Goal: Task Accomplishment & Management: Use online tool/utility

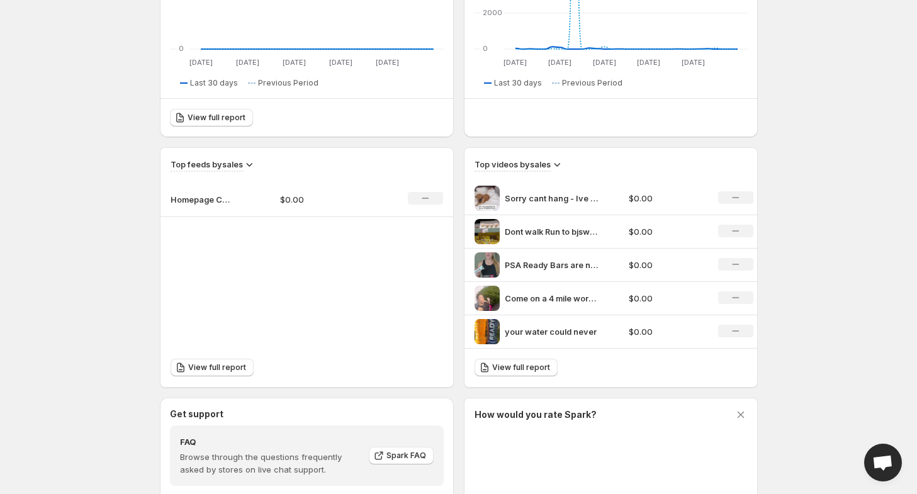
scroll to position [282, 0]
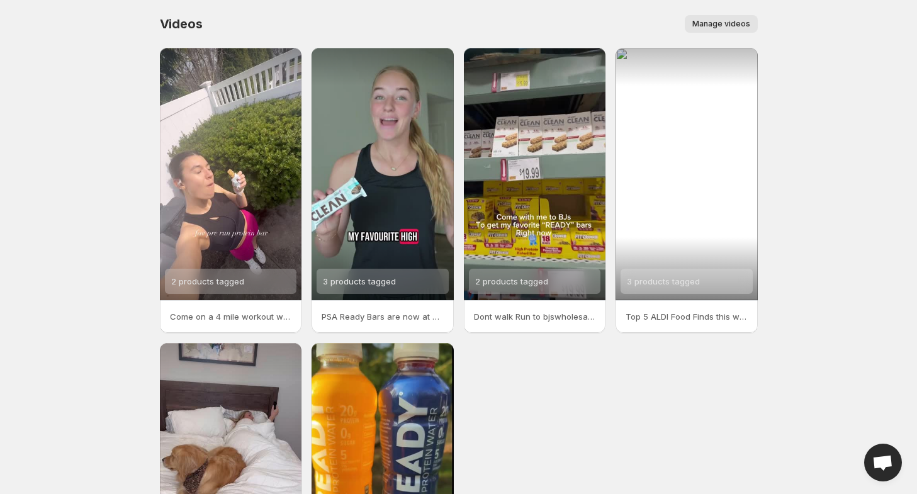
click at [664, 313] on p "Top 5 ALDI Food Finds this week [DATE] featuring Ready Sports Drinks Ready Spor…" at bounding box center [686, 316] width 122 height 13
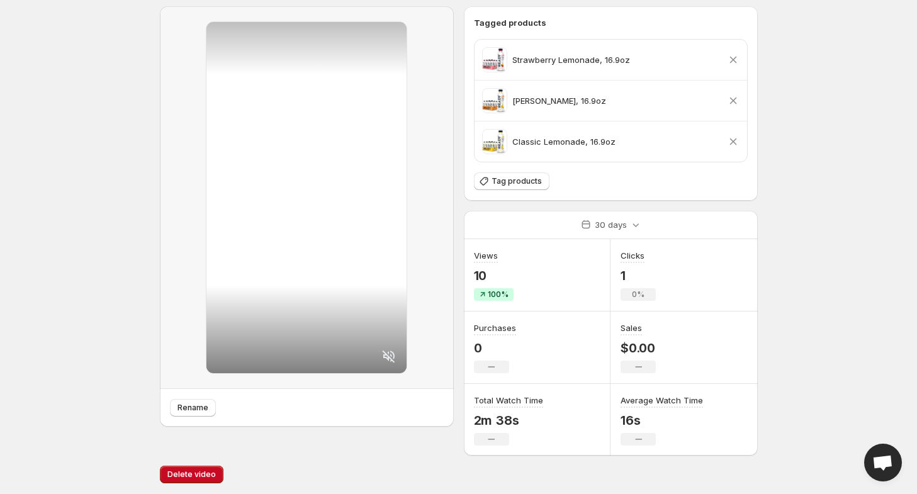
scroll to position [72, 0]
click at [184, 475] on span "Delete video" at bounding box center [191, 474] width 48 height 10
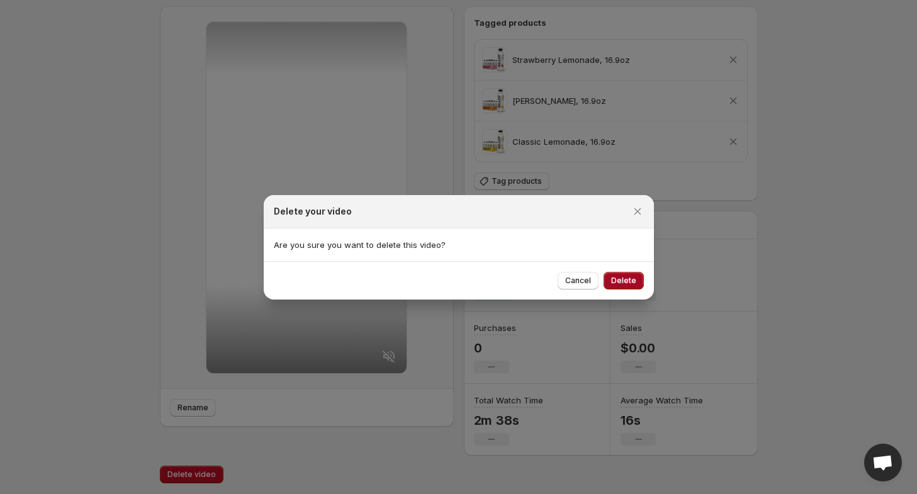
click at [623, 281] on span "Delete" at bounding box center [623, 281] width 25 height 10
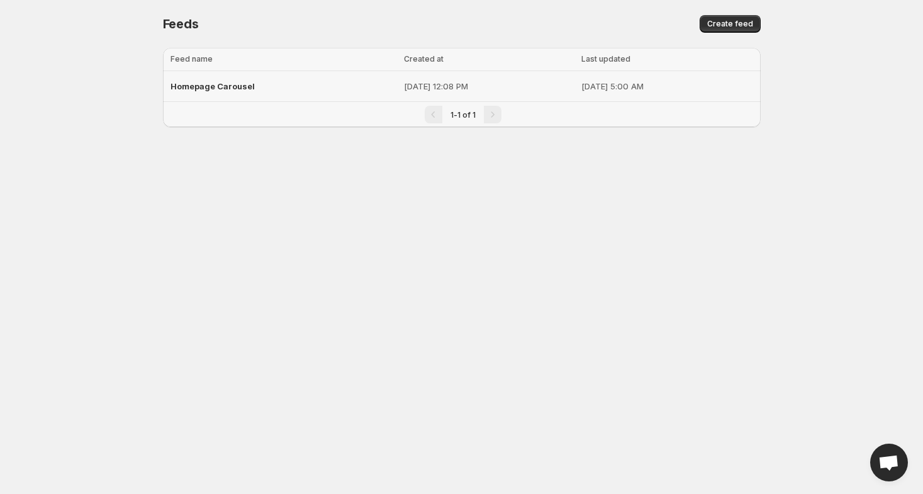
click at [199, 90] on span "Homepage Carousel" at bounding box center [212, 86] width 84 height 10
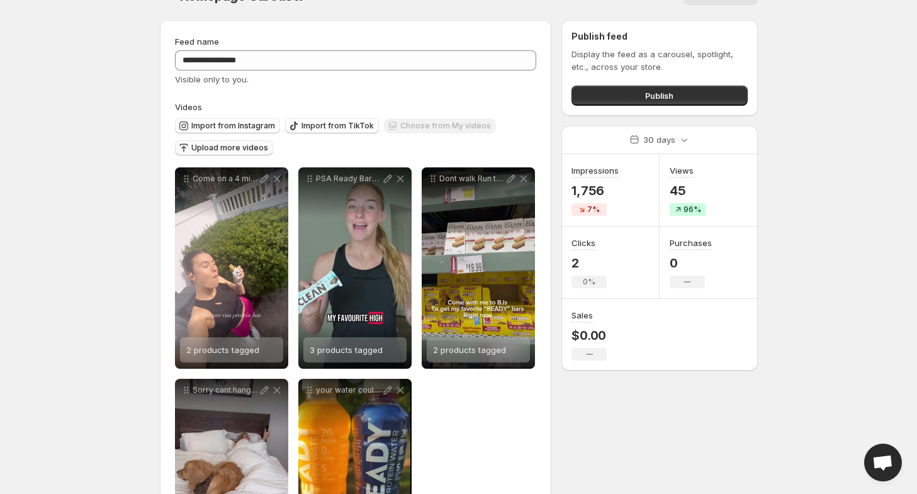
scroll to position [26, 0]
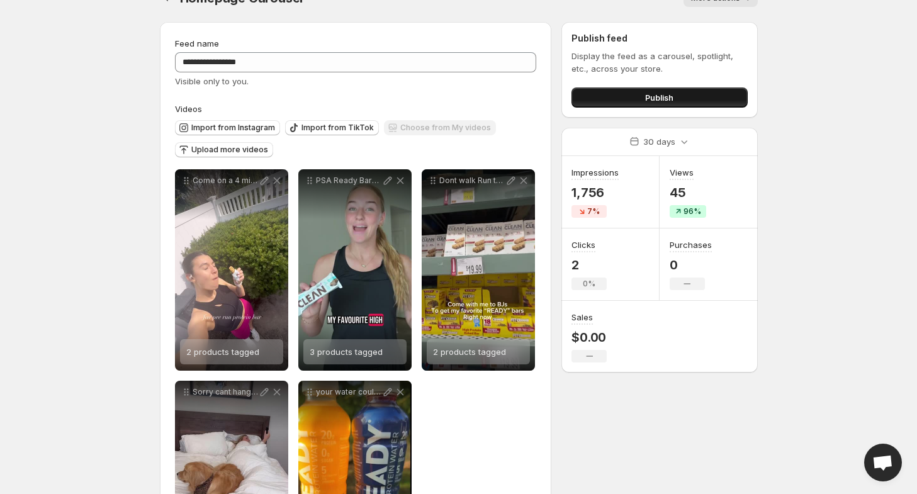
click at [661, 98] on span "Publish" at bounding box center [659, 97] width 28 height 13
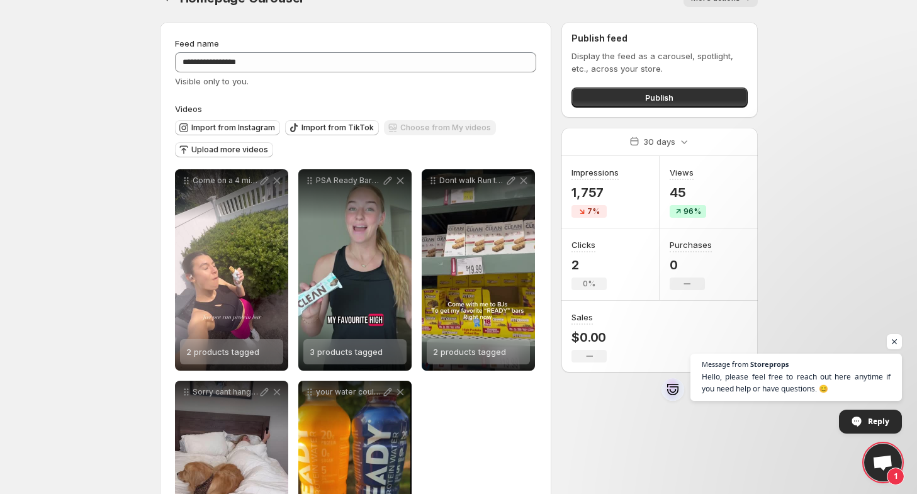
scroll to position [144, 0]
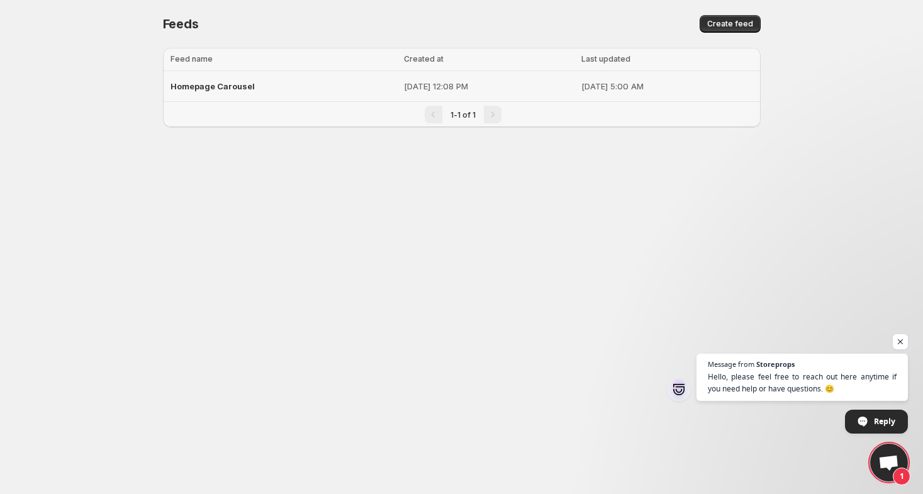
click at [237, 87] on span "Homepage Carousel" at bounding box center [212, 86] width 84 height 10
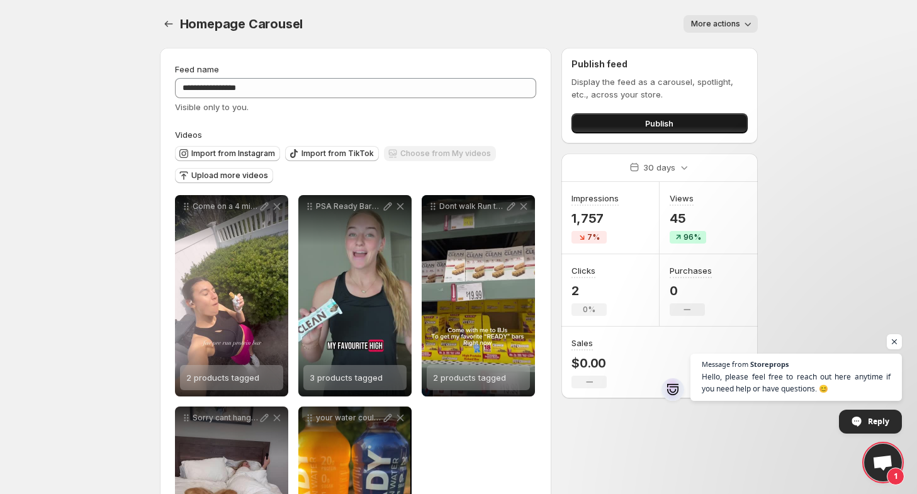
click at [679, 125] on button "Publish" at bounding box center [659, 123] width 176 height 20
click at [726, 26] on span "More actions" at bounding box center [715, 24] width 49 height 10
click at [167, 26] on icon "Settings" at bounding box center [168, 24] width 13 height 13
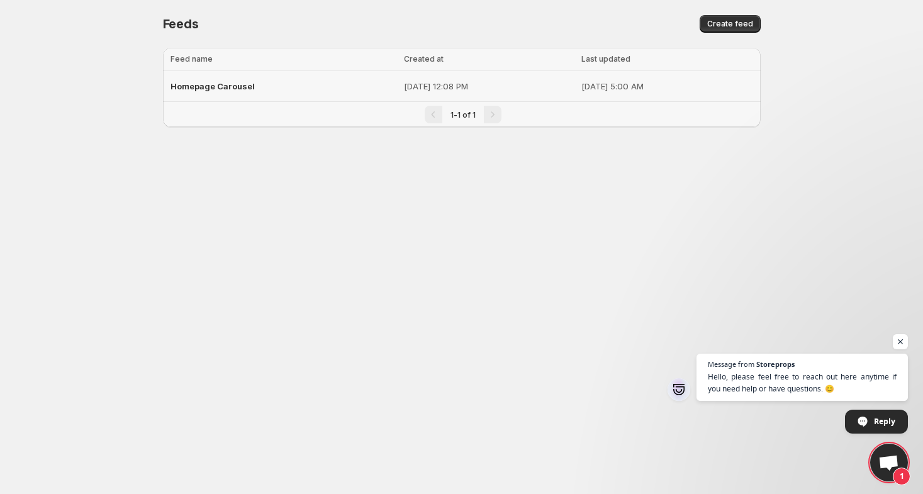
click at [242, 84] on span "Homepage Carousel" at bounding box center [212, 86] width 84 height 10
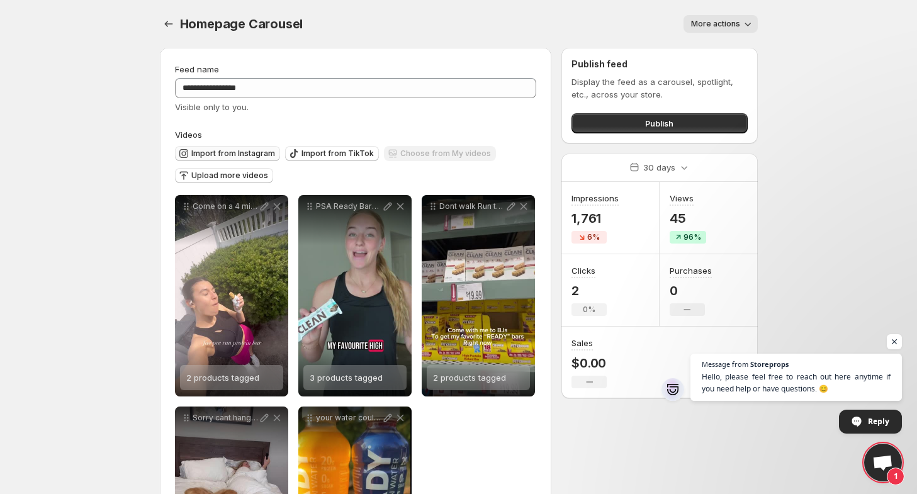
click at [249, 149] on span "Import from Instagram" at bounding box center [233, 153] width 84 height 10
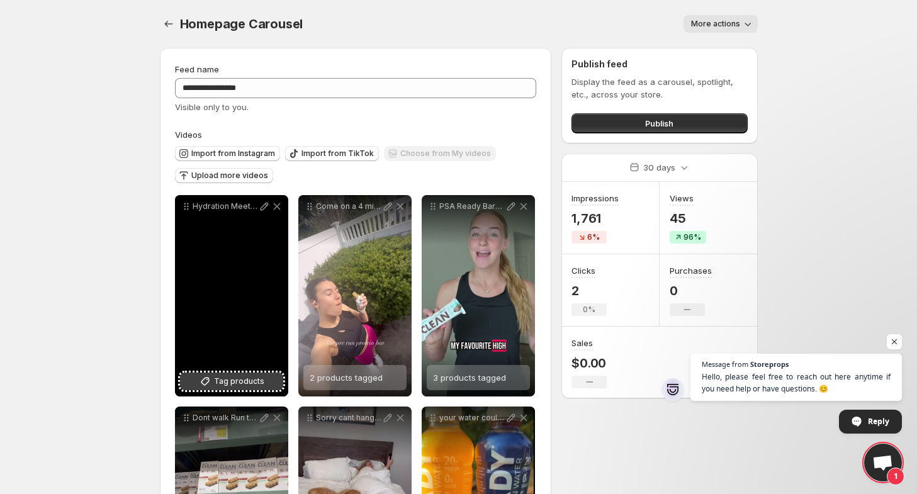
click at [230, 376] on span "Tag products" at bounding box center [239, 381] width 50 height 13
click at [220, 374] on span "Orange Mango" at bounding box center [235, 377] width 59 height 10
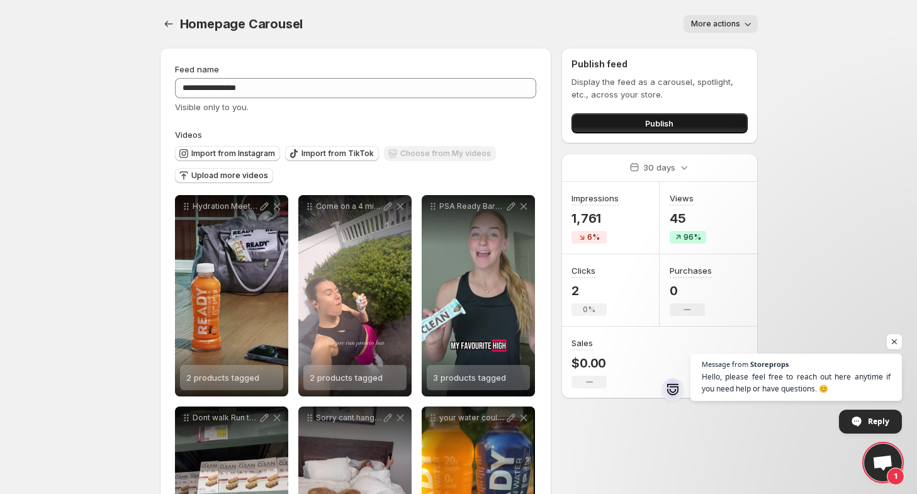
click at [640, 120] on button "Publish" at bounding box center [659, 123] width 176 height 20
click at [659, 126] on span "Publish" at bounding box center [659, 123] width 28 height 13
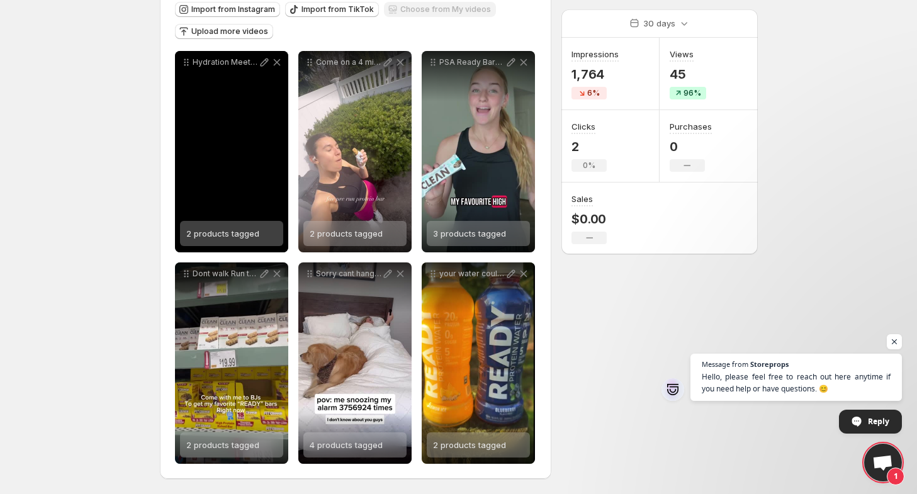
click at [262, 155] on div "Hydration Meets Protein Your workout always wins" at bounding box center [231, 151] width 113 height 201
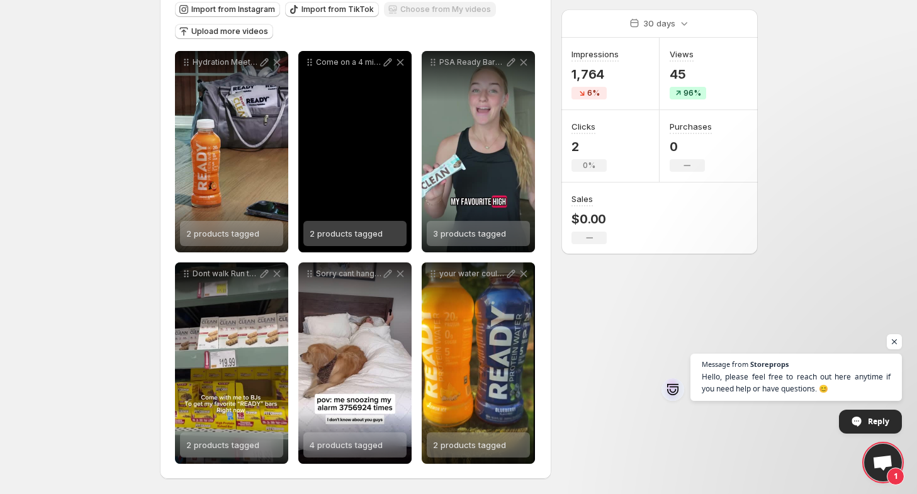
click at [344, 157] on div "Come on a 4 mile workout with me fueled by ready_nutrition I honestly hate prot…" at bounding box center [354, 151] width 113 height 201
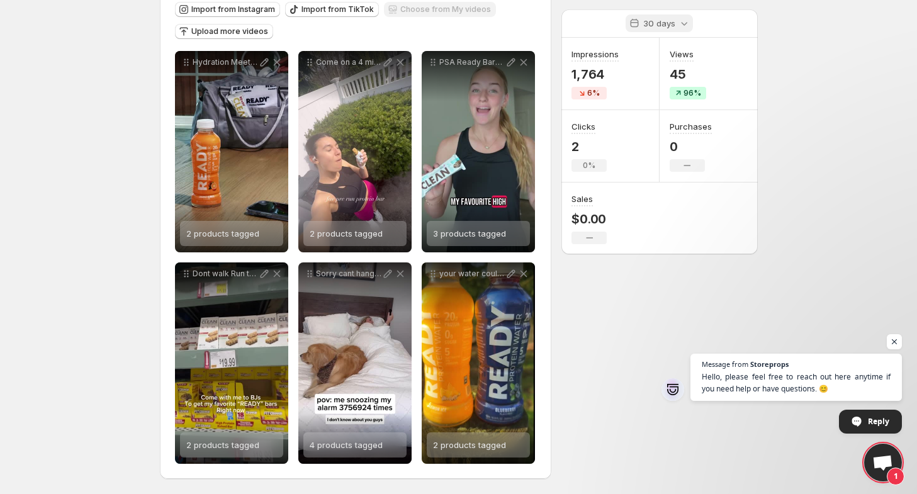
click at [668, 30] on div "30 days" at bounding box center [658, 23] width 67 height 18
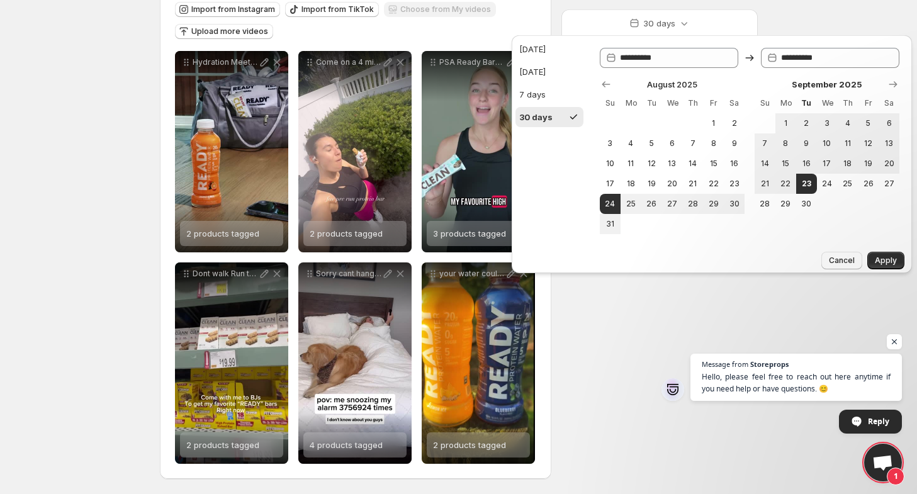
click at [619, 333] on div "**********" at bounding box center [454, 194] width 608 height 600
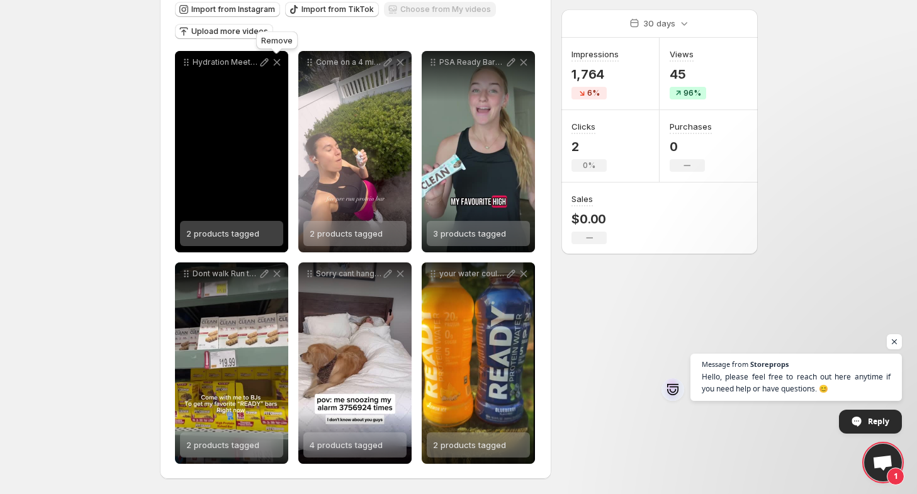
click at [277, 64] on icon at bounding box center [277, 62] width 13 height 13
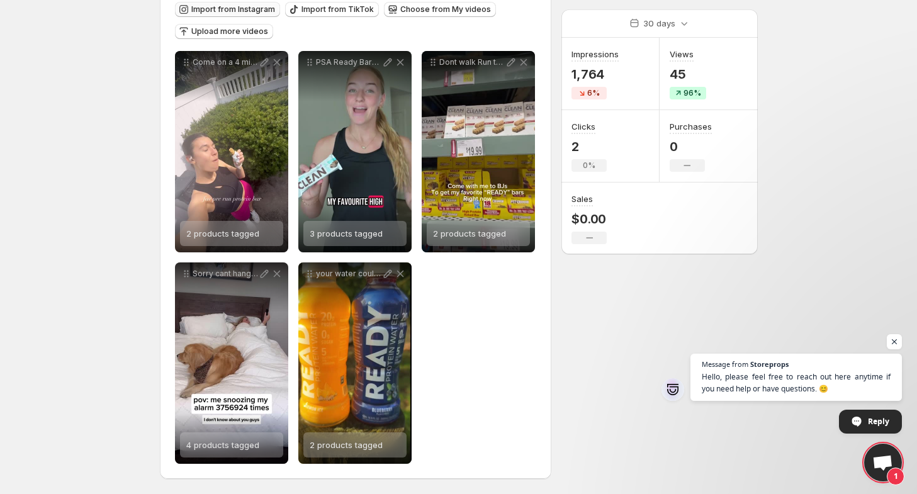
click at [237, 6] on span "Import from Instagram" at bounding box center [233, 9] width 84 height 10
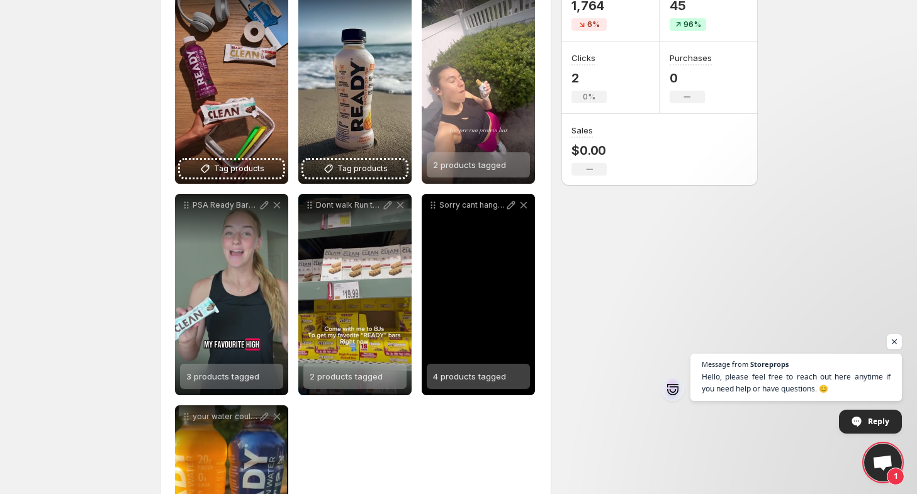
scroll to position [212, 0]
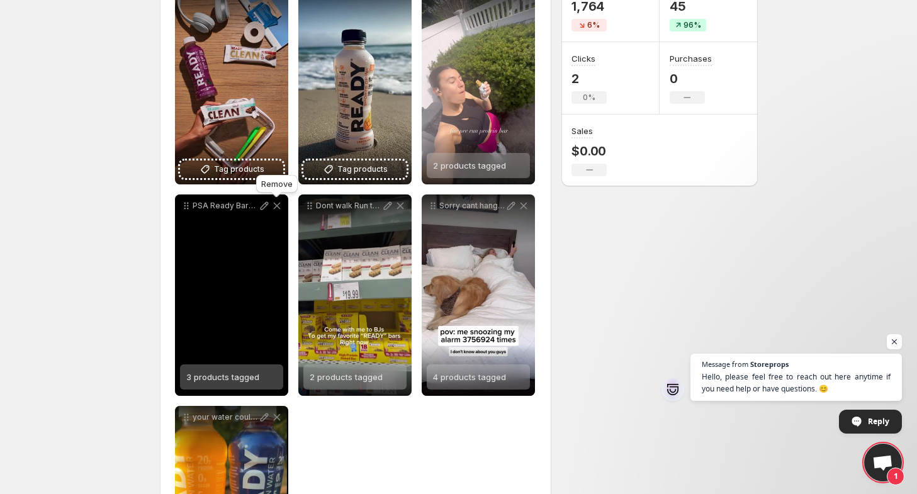
click at [274, 204] on icon at bounding box center [276, 206] width 7 height 7
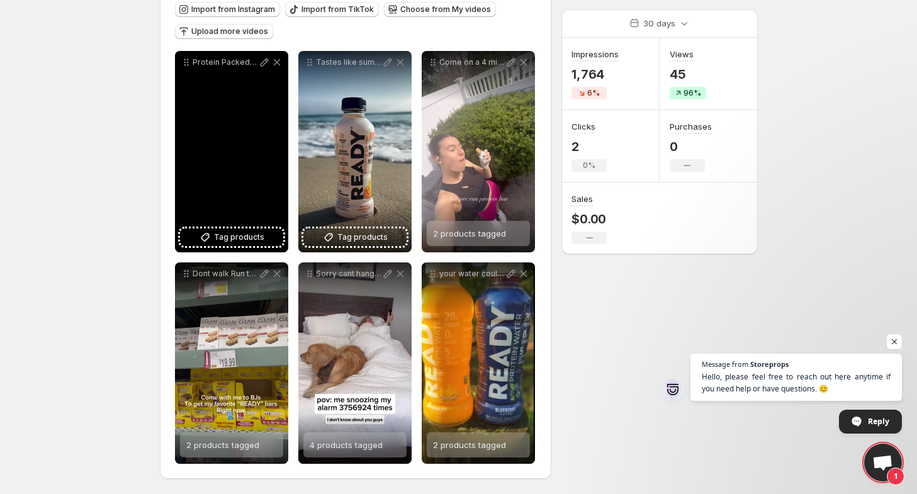
scroll to position [144, 0]
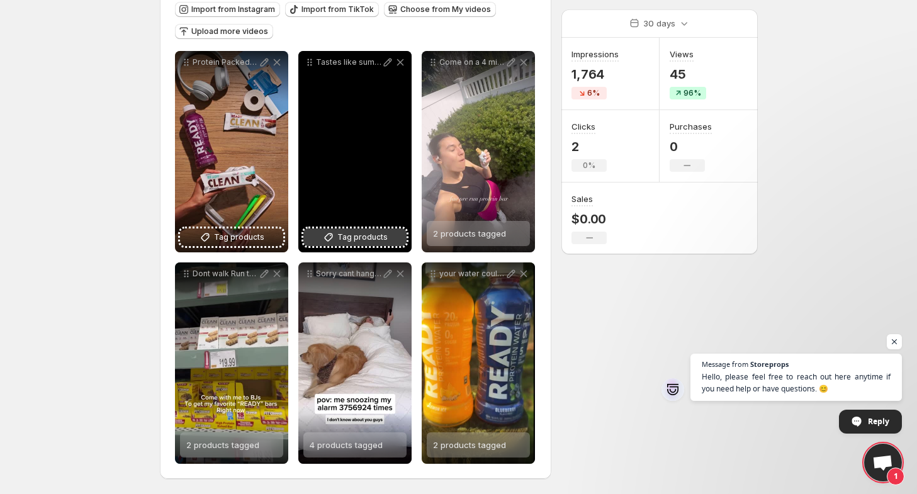
click at [357, 235] on span "Tag products" at bounding box center [362, 237] width 50 height 13
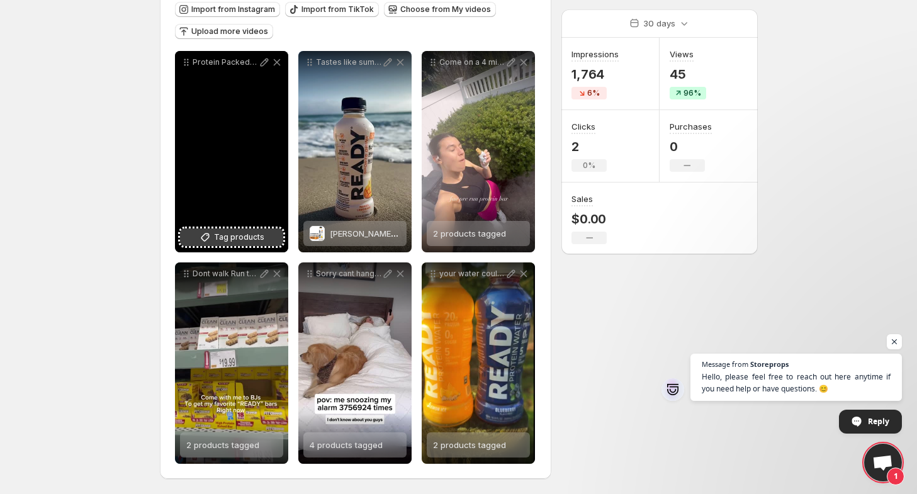
click at [218, 236] on span "Tag products" at bounding box center [239, 237] width 50 height 13
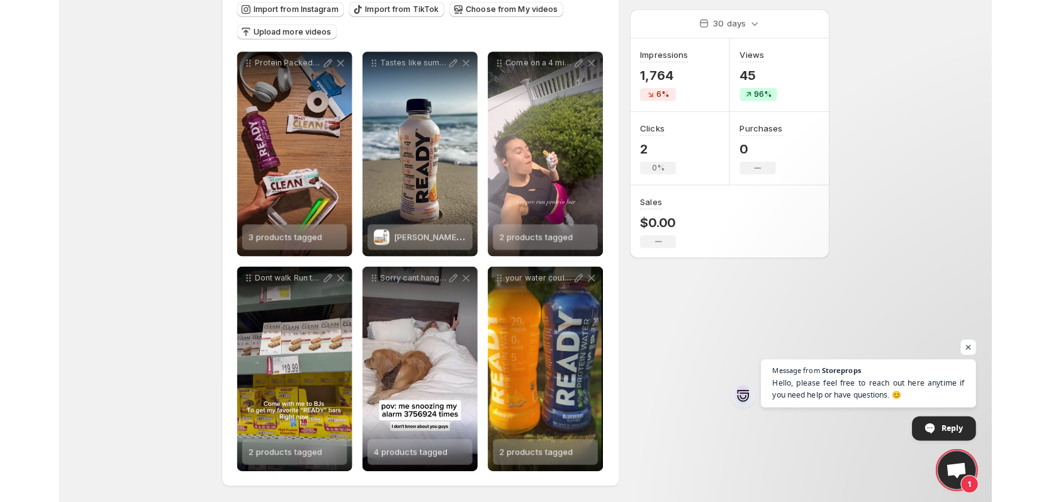
scroll to position [0, 0]
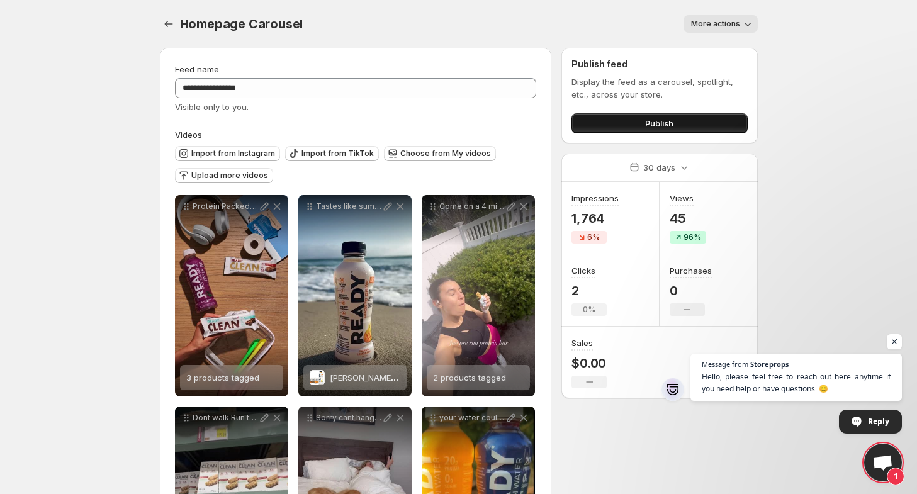
click at [654, 123] on span "Publish" at bounding box center [659, 123] width 28 height 13
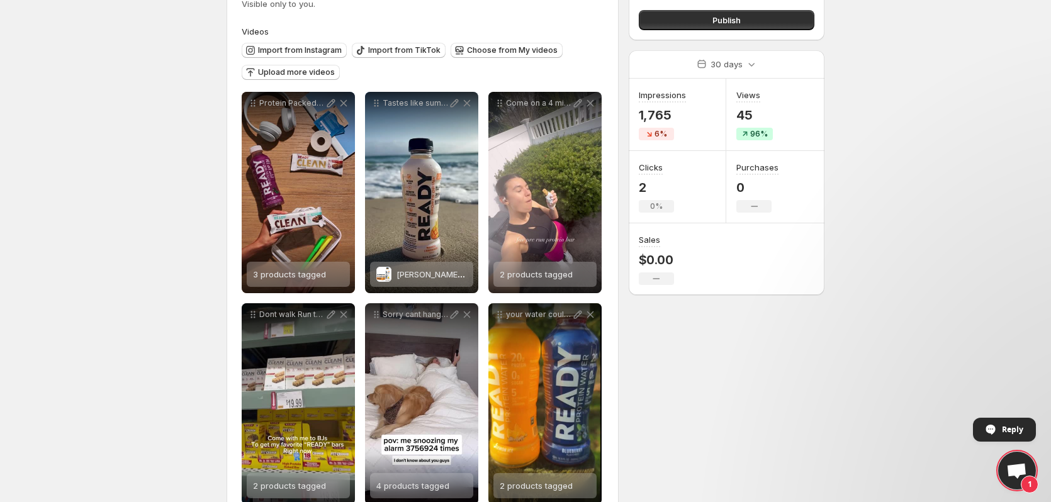
scroll to position [136, 0]
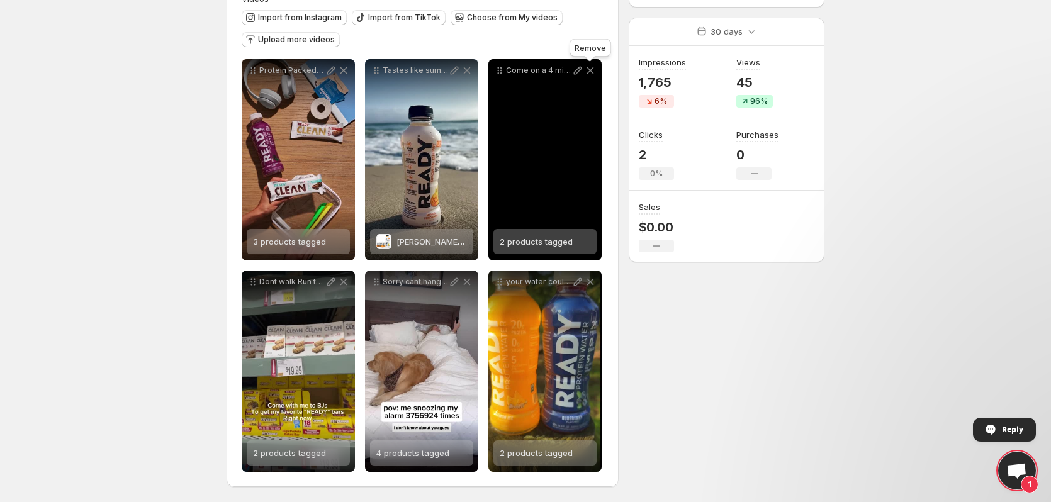
click at [589, 72] on icon at bounding box center [590, 70] width 7 height 7
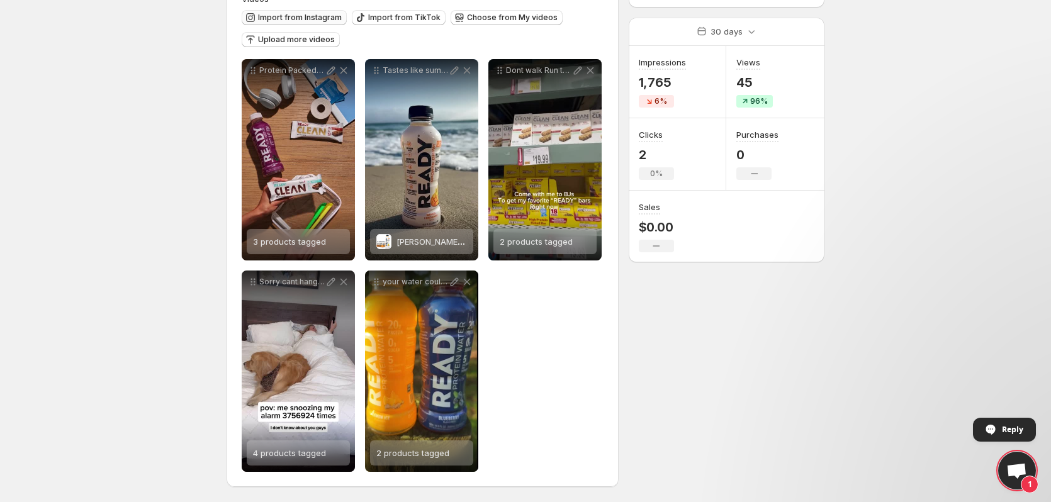
click at [283, 13] on span "Import from Instagram" at bounding box center [300, 18] width 84 height 10
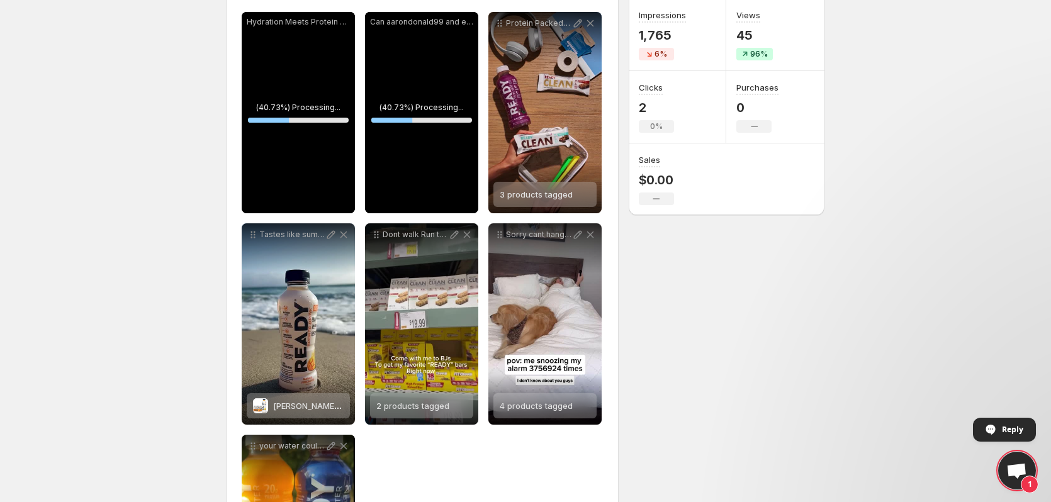
scroll to position [159, 0]
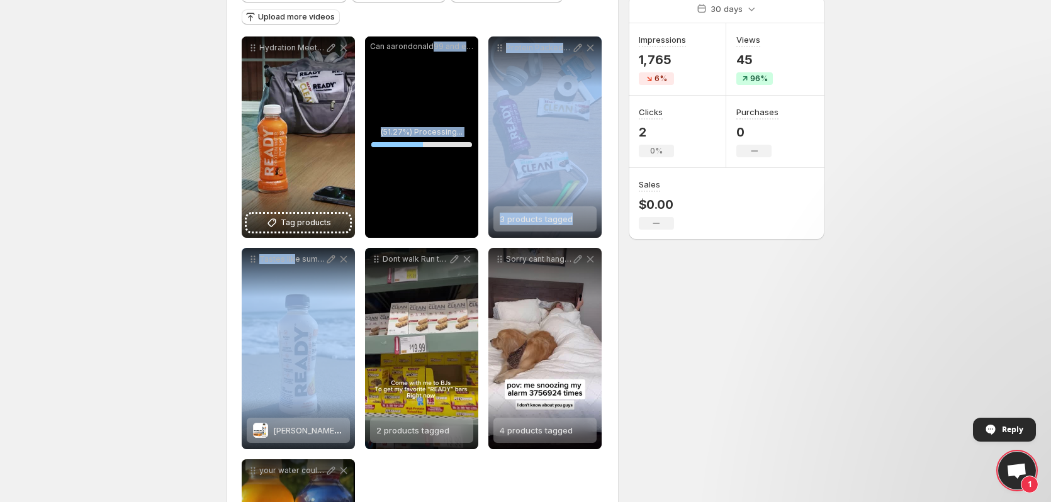
drag, startPoint x: 291, startPoint y: 362, endPoint x: 401, endPoint y: 198, distance: 198.2
click at [426, 173] on div "**********" at bounding box center [423, 348] width 362 height 624
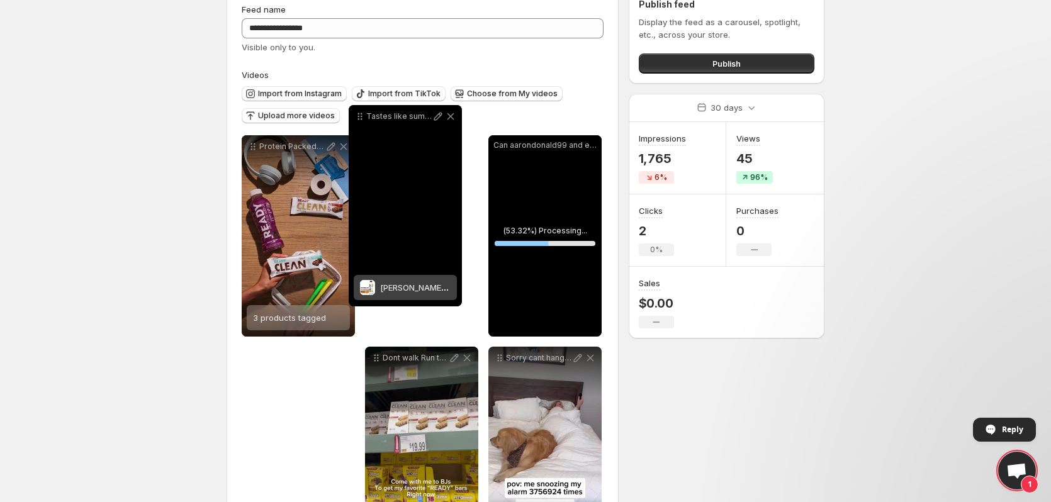
scroll to position [51, 0]
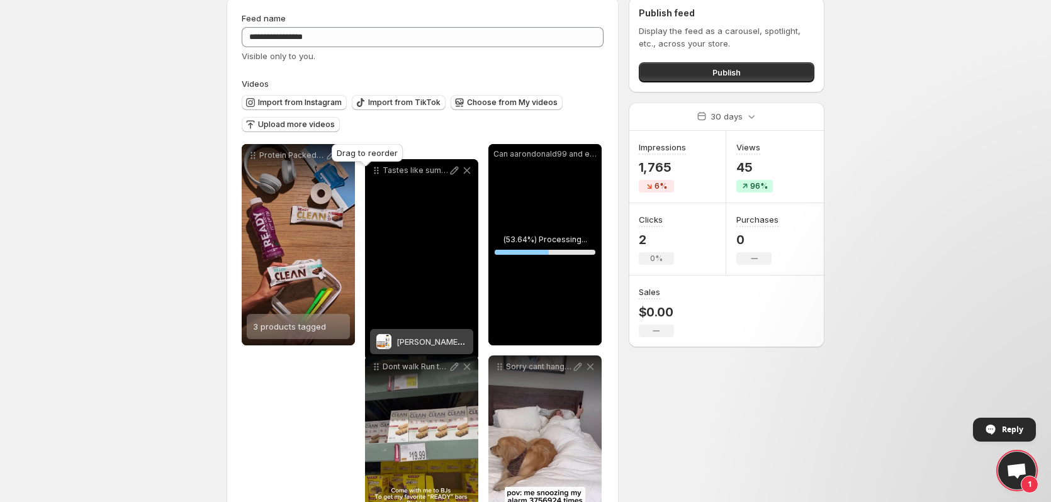
drag, startPoint x: 250, startPoint y: 262, endPoint x: 374, endPoint y: 172, distance: 153.1
click at [374, 172] on icon at bounding box center [376, 170] width 13 height 13
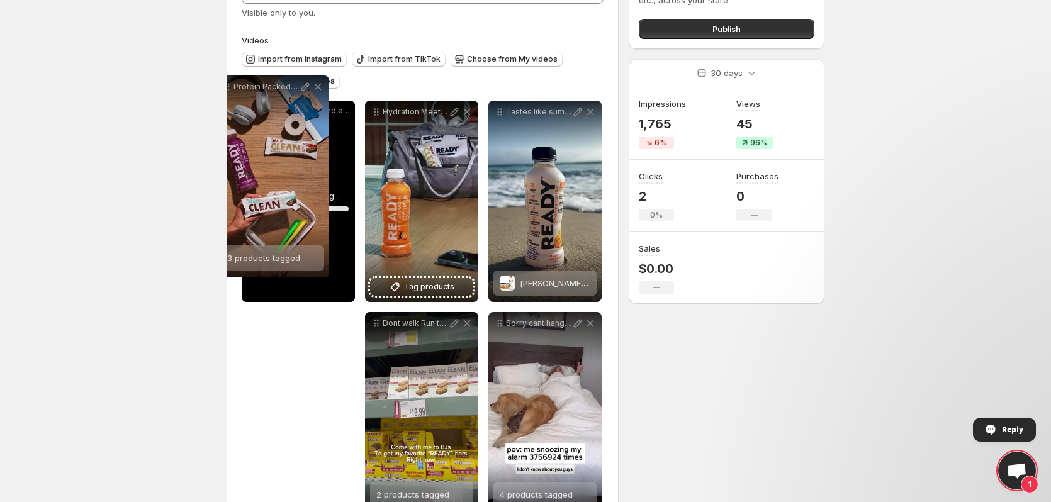
scroll to position [81, 0]
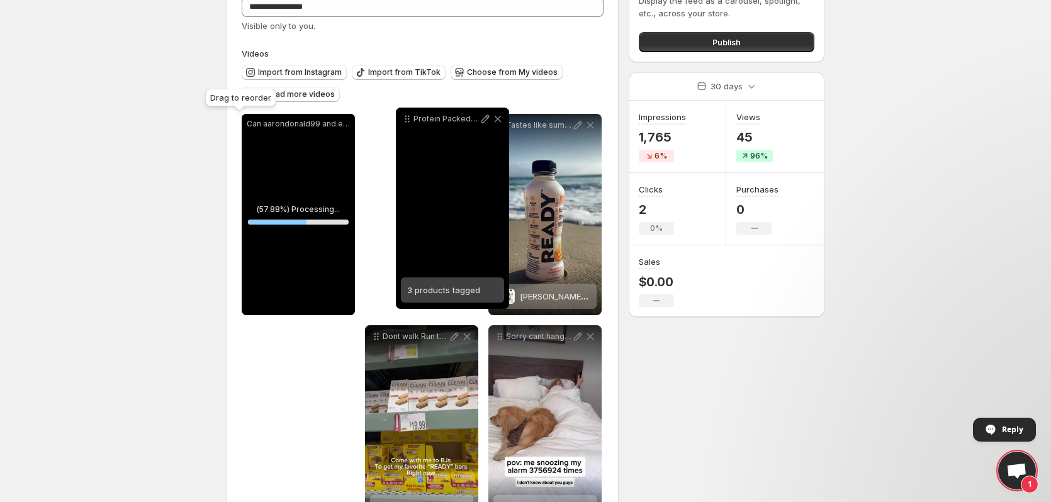
drag, startPoint x: 250, startPoint y: 304, endPoint x: 405, endPoint y: 120, distance: 240.8
click at [405, 120] on icon at bounding box center [407, 119] width 13 height 13
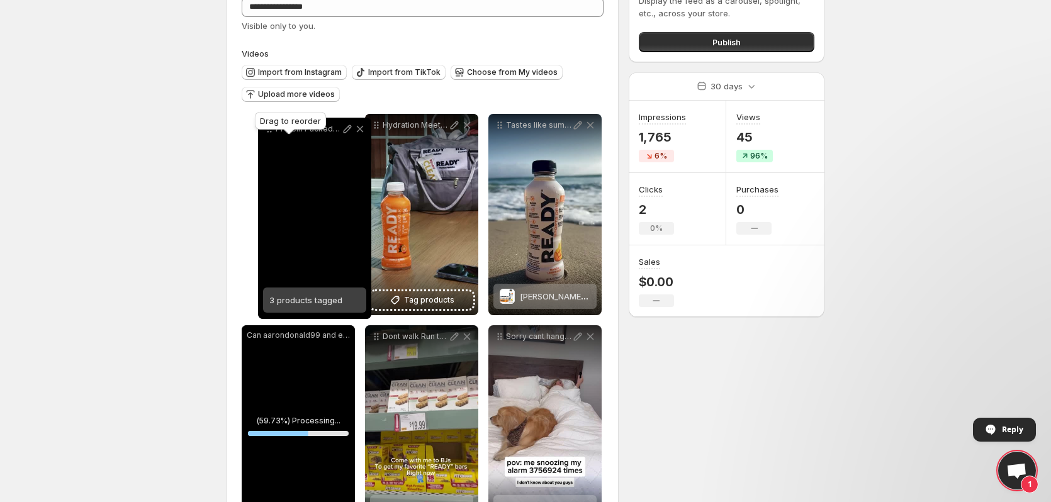
drag, startPoint x: 372, startPoint y: 125, endPoint x: 260, endPoint y: 128, distance: 112.0
click at [260, 128] on body "**********" at bounding box center [525, 170] width 1051 height 502
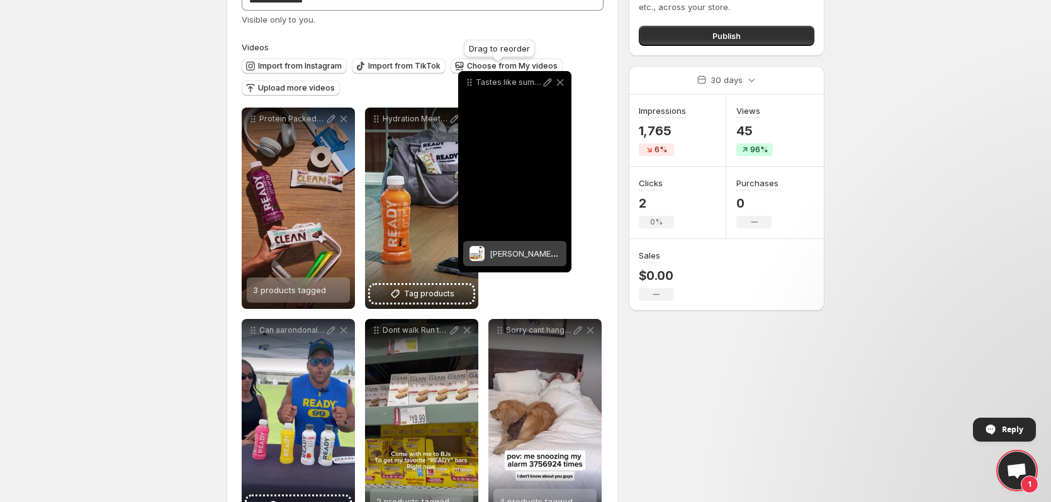
scroll to position [62, 0]
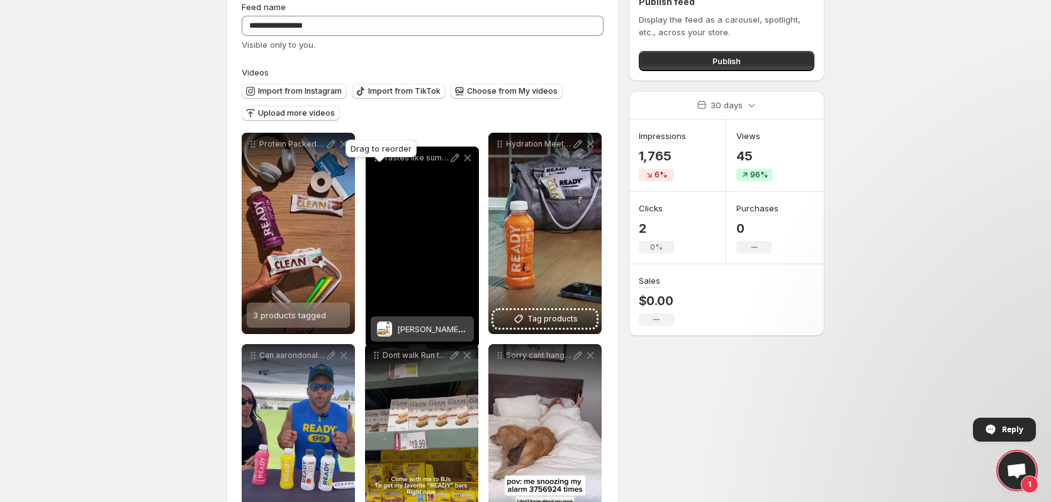
drag, startPoint x: 504, startPoint y: 65, endPoint x: 313, endPoint y: 335, distance: 330.8
click at [381, 160] on body "**********" at bounding box center [525, 189] width 1051 height 502
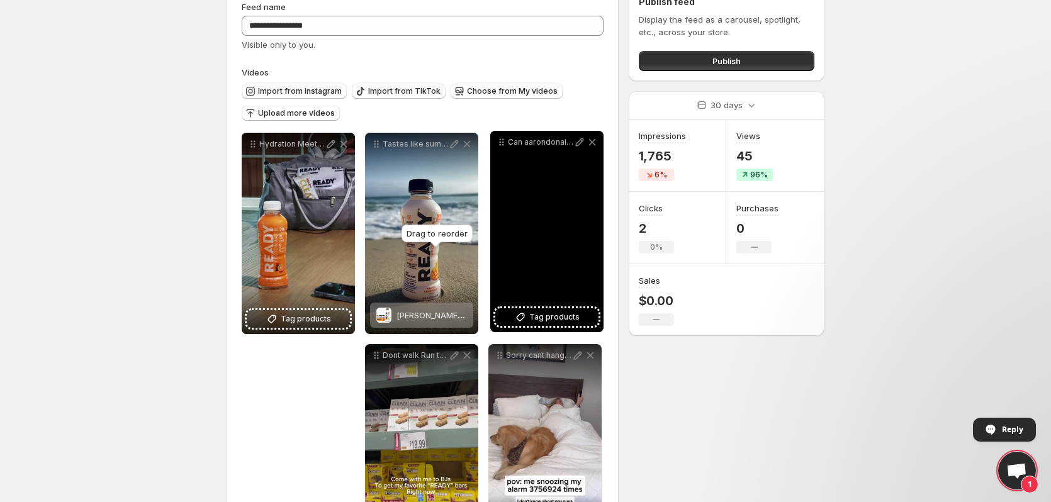
drag, startPoint x: 254, startPoint y: 358, endPoint x: 502, endPoint y: 143, distance: 328.3
click at [502, 144] on icon at bounding box center [503, 145] width 2 height 2
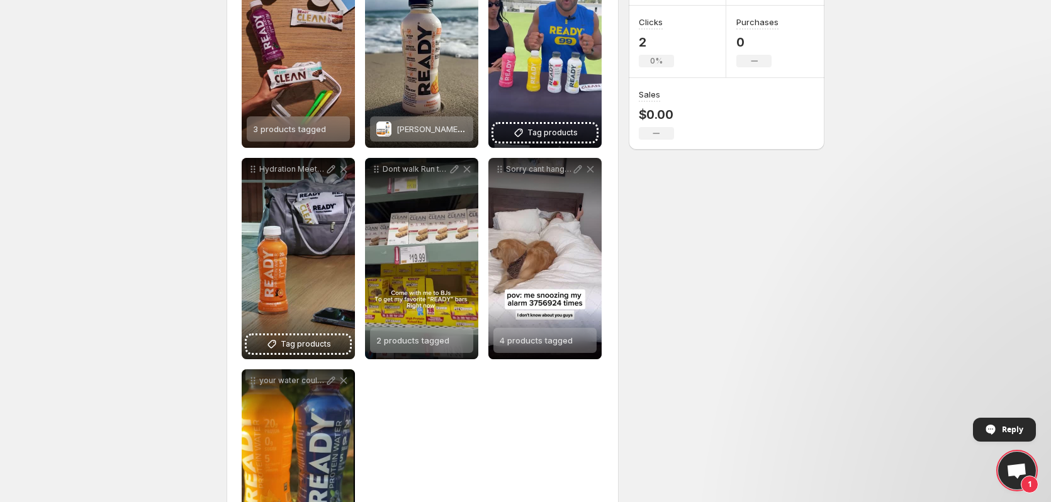
scroll to position [251, 0]
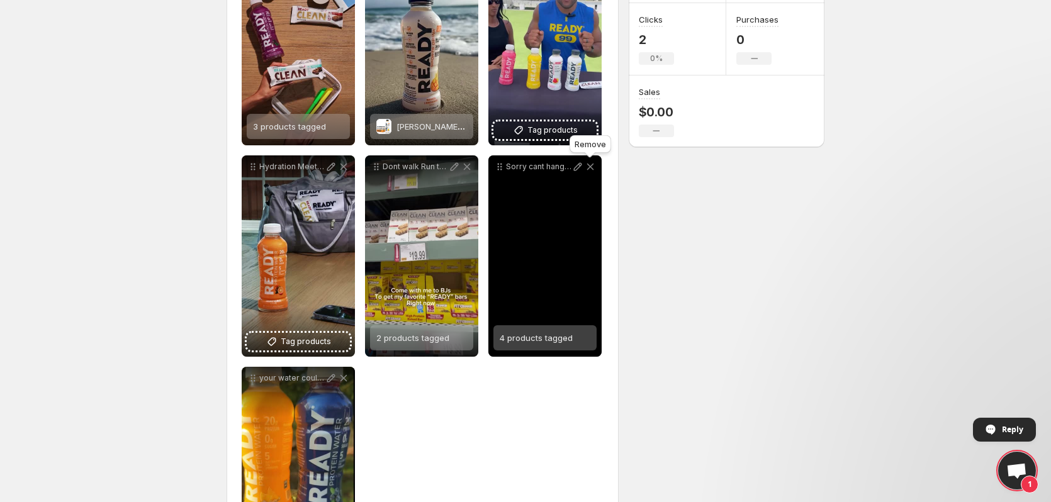
click at [591, 164] on icon at bounding box center [590, 166] width 13 height 13
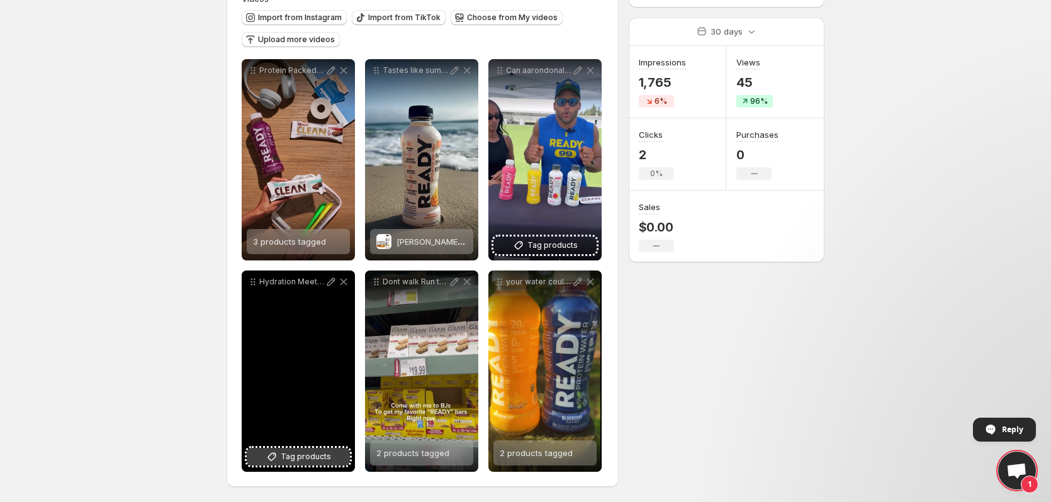
click at [303, 461] on span "Tag products" at bounding box center [306, 456] width 50 height 13
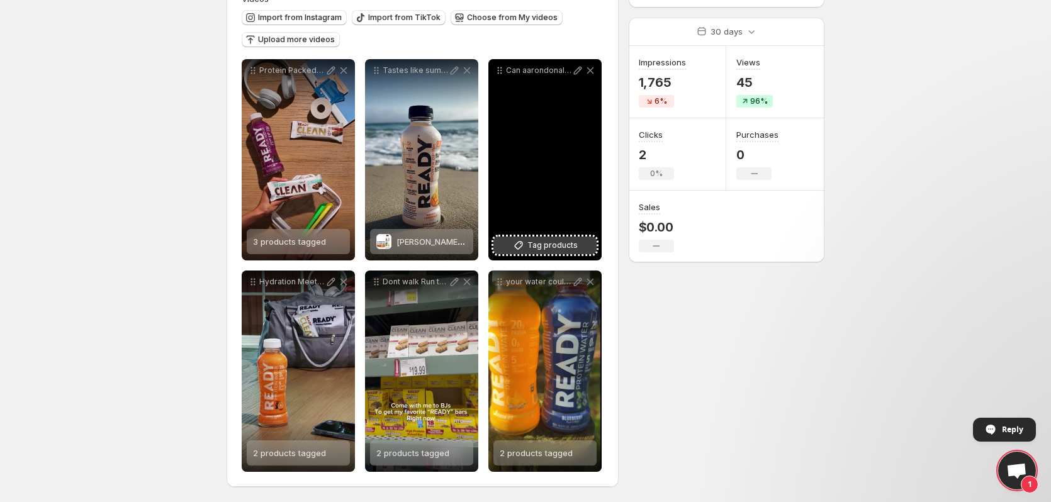
click at [547, 245] on span "Tag products" at bounding box center [552, 245] width 50 height 13
click at [530, 242] on span "Pink Grapefruit" at bounding box center [549, 242] width 59 height 10
click at [553, 243] on span "4 products tagged" at bounding box center [536, 242] width 73 height 10
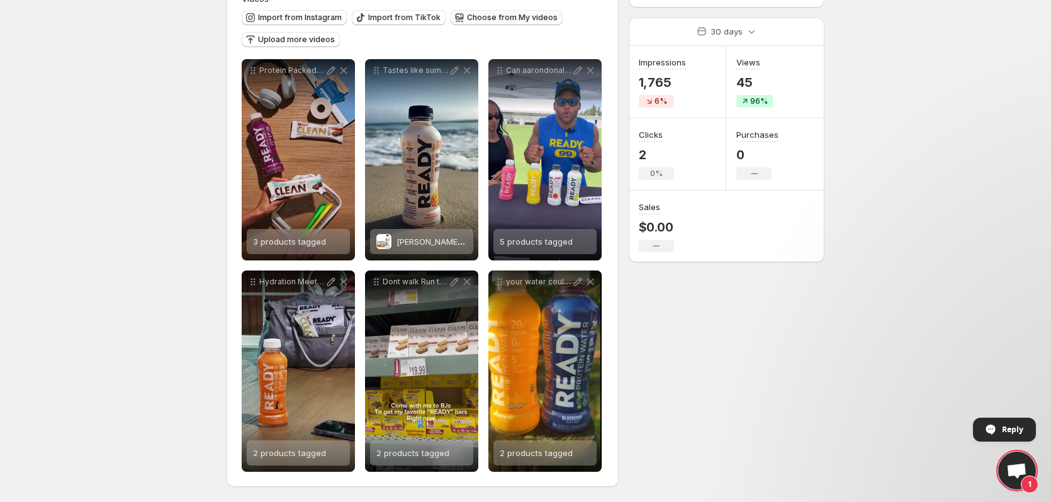
click at [495, 17] on span "Choose from My videos" at bounding box center [512, 18] width 91 height 10
click at [288, 17] on span "Import from Instagram" at bounding box center [300, 18] width 84 height 10
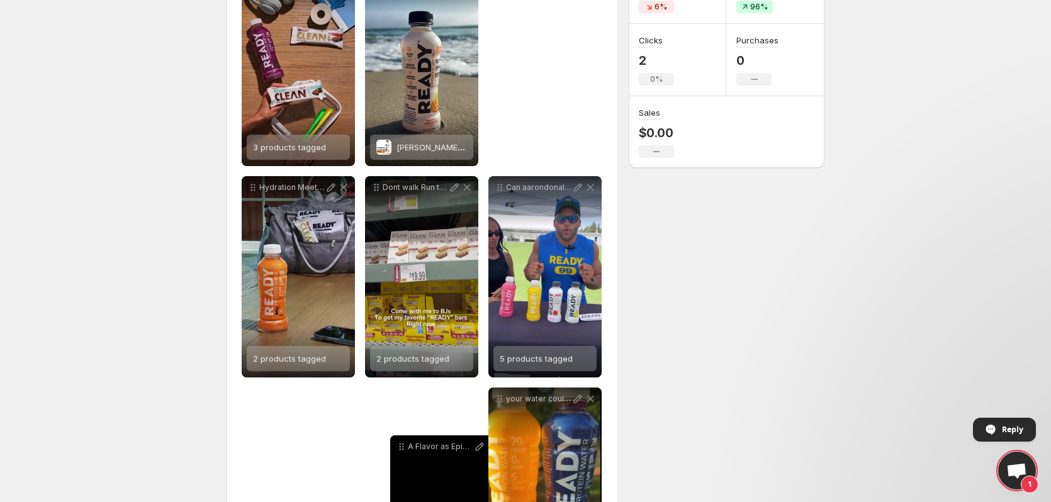
scroll to position [293, 0]
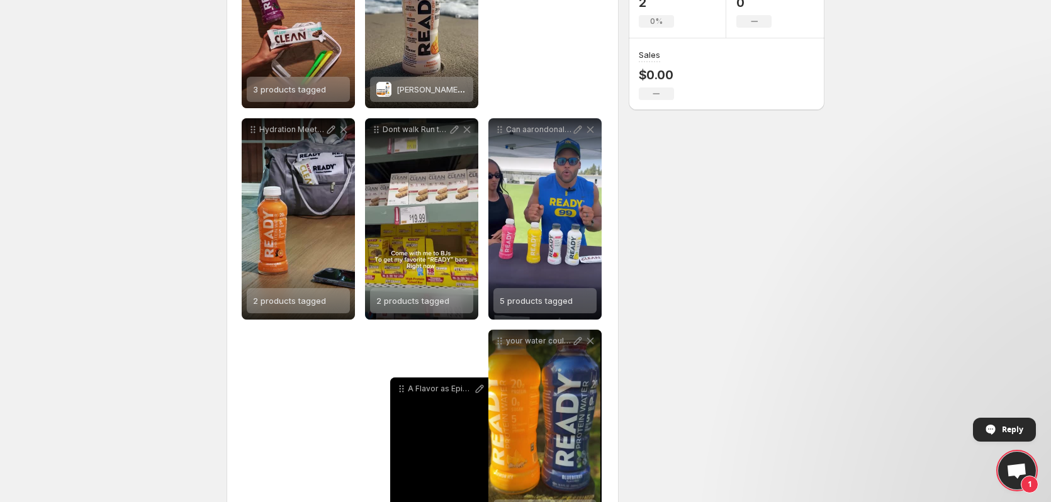
drag, startPoint x: 250, startPoint y: 13, endPoint x: 397, endPoint y: 456, distance: 467.1
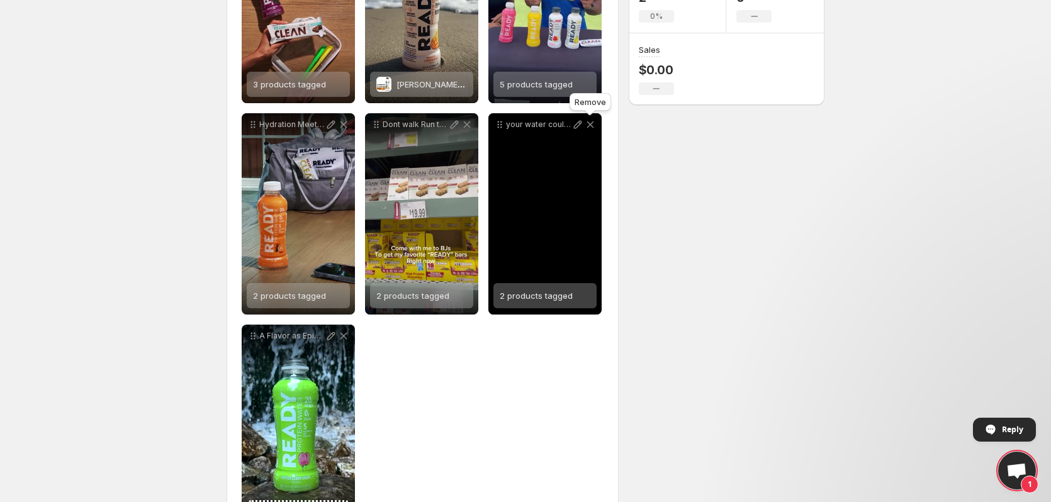
click at [589, 124] on icon at bounding box center [590, 124] width 7 height 7
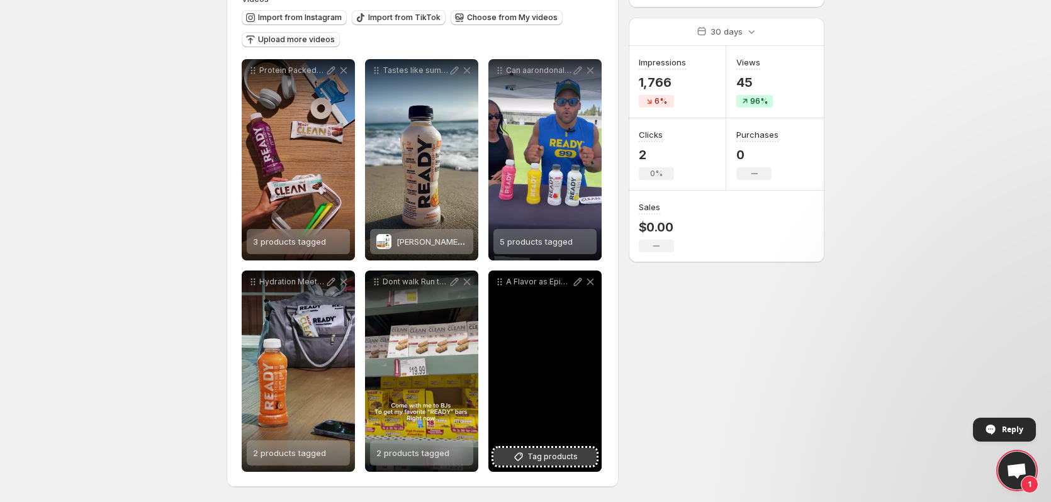
click at [532, 457] on span "Tag products" at bounding box center [552, 456] width 50 height 13
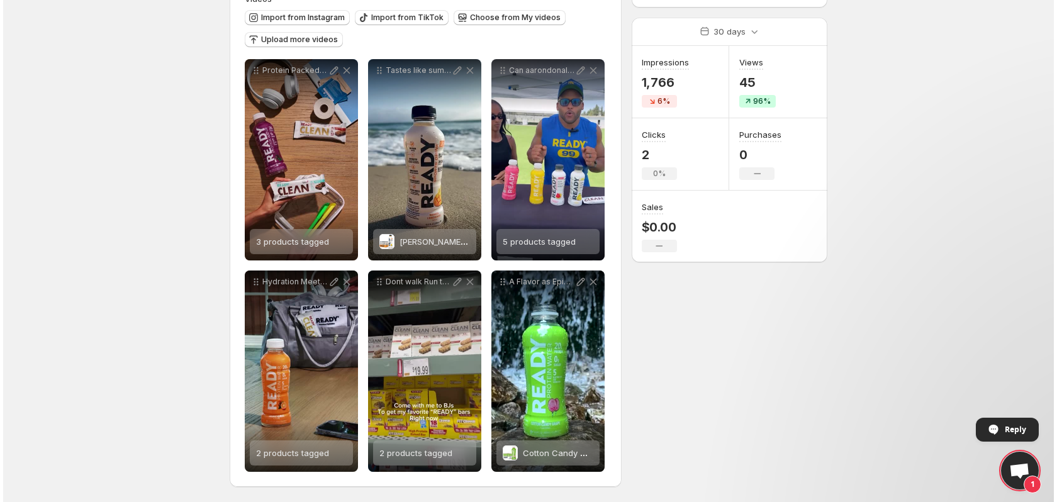
scroll to position [0, 0]
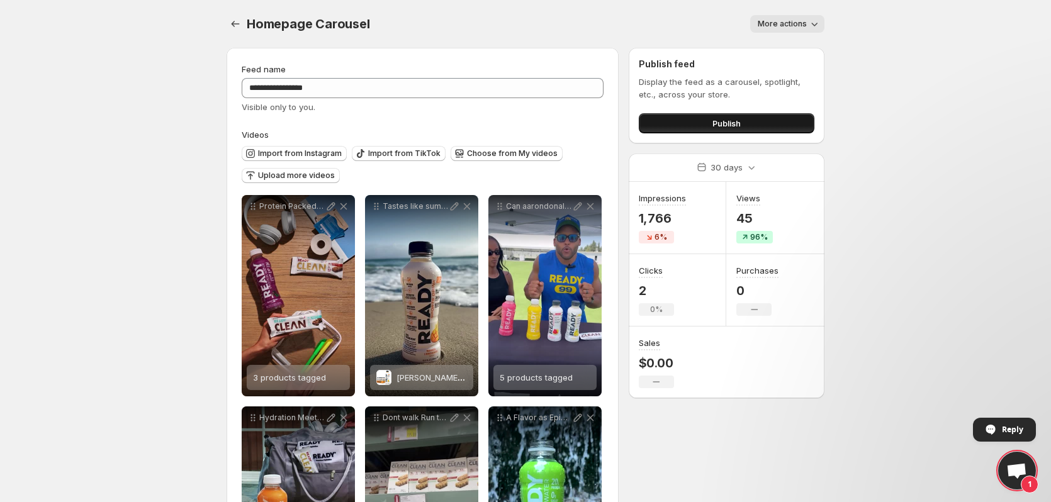
click at [763, 122] on button "Publish" at bounding box center [727, 123] width 176 height 20
click at [239, 25] on icon "Settings" at bounding box center [235, 24] width 13 height 13
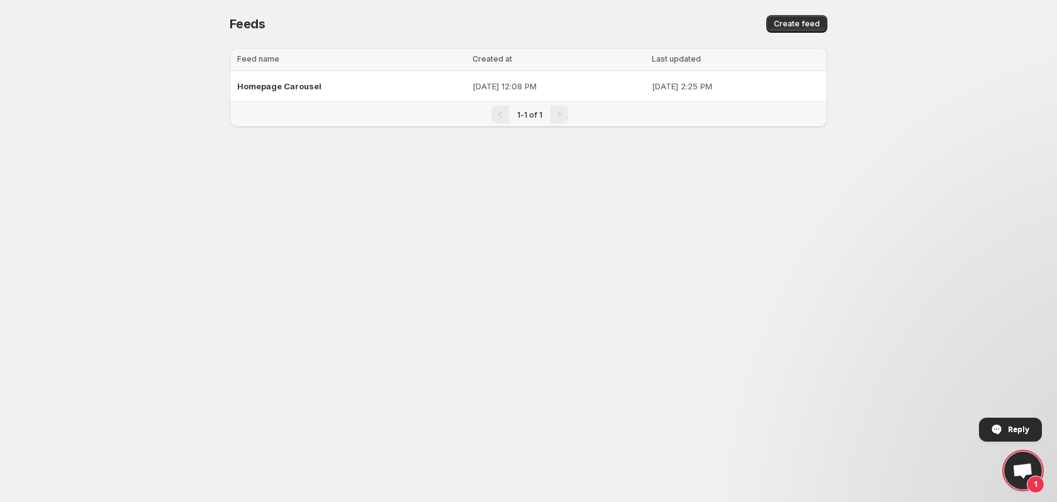
drag, startPoint x: 830, startPoint y: 230, endPoint x: 816, endPoint y: 233, distance: 14.8
click at [831, 228] on body "Home Feeds Videos Subscription Settings Feeds. This page is ready Feeds Create …" at bounding box center [528, 251] width 1057 height 502
